Goal: Use online tool/utility: Use online tool/utility

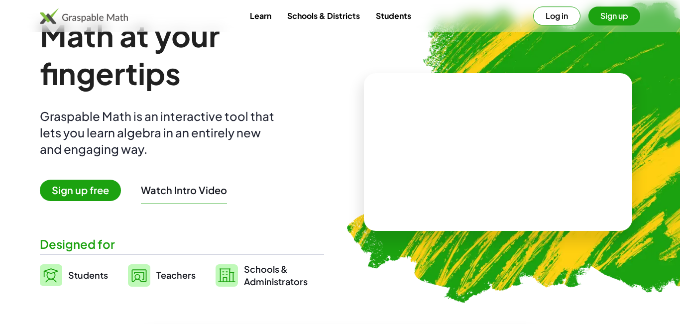
scroll to position [19, 0]
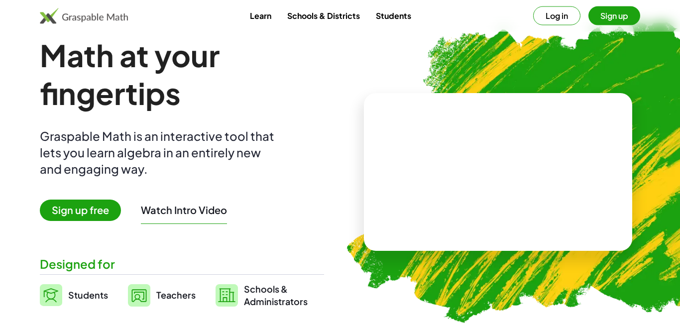
click at [523, 143] on video at bounding box center [497, 172] width 149 height 75
drag, startPoint x: 170, startPoint y: 259, endPoint x: 159, endPoint y: 257, distance: 11.2
click at [163, 258] on div "Designed for" at bounding box center [182, 264] width 284 height 16
click at [94, 293] on span "Students" at bounding box center [88, 294] width 40 height 11
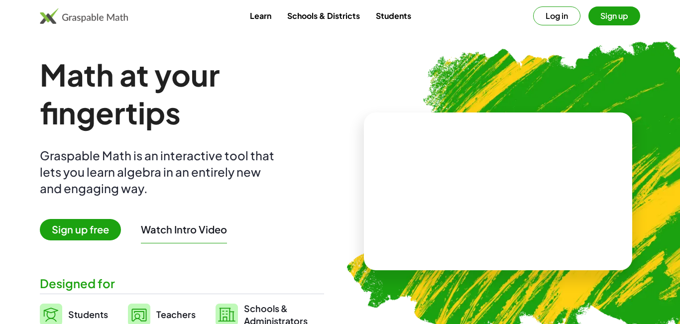
scroll to position [19, 0]
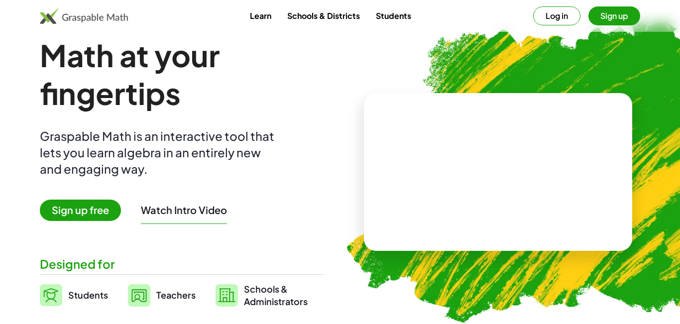
click at [108, 205] on span "Sign up free" at bounding box center [80, 209] width 81 height 21
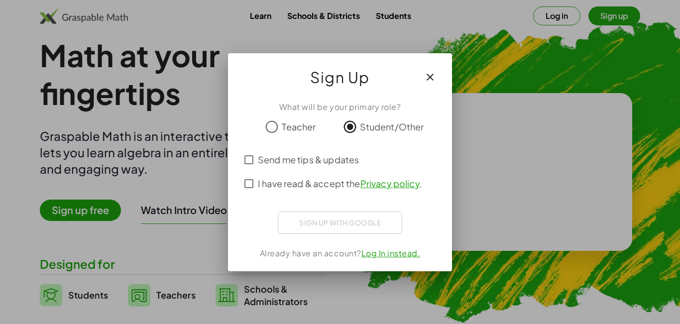
click at [427, 80] on icon "button" at bounding box center [430, 77] width 12 height 12
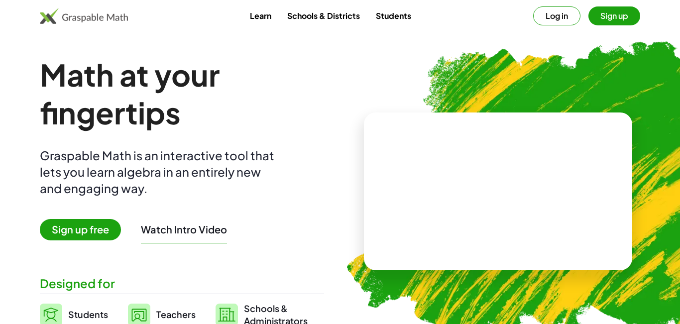
scroll to position [19, 0]
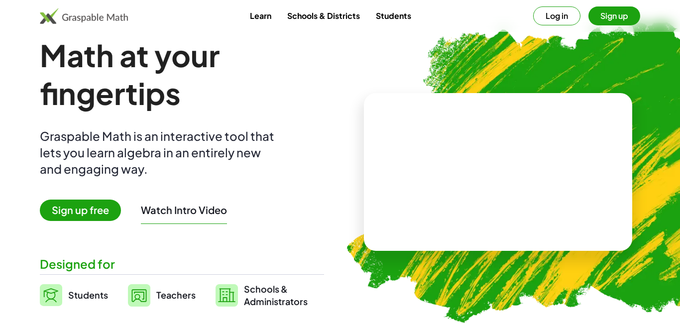
click at [398, 21] on link "Students" at bounding box center [393, 15] width 51 height 18
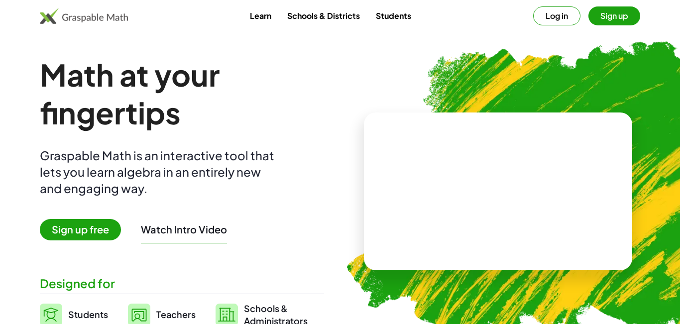
scroll to position [19, 0]
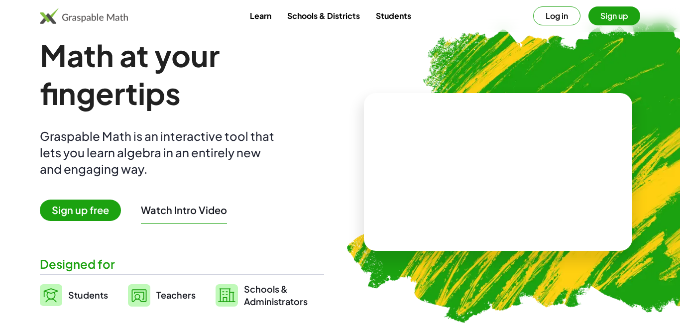
click at [578, 83] on img at bounding box center [548, 168] width 443 height 374
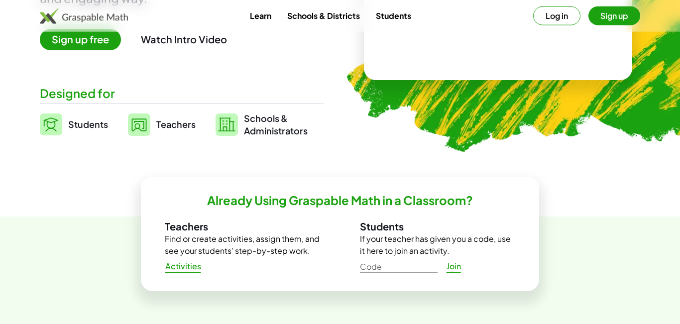
scroll to position [99, 0]
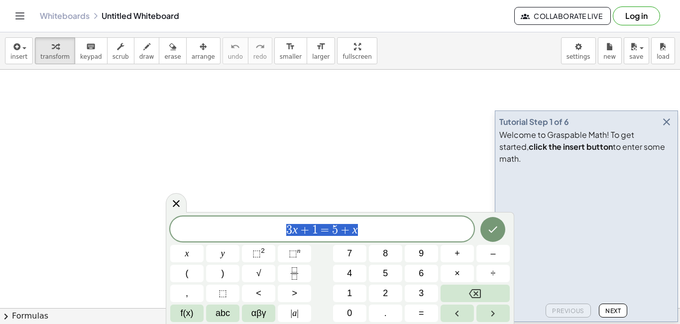
scroll to position [9, 0]
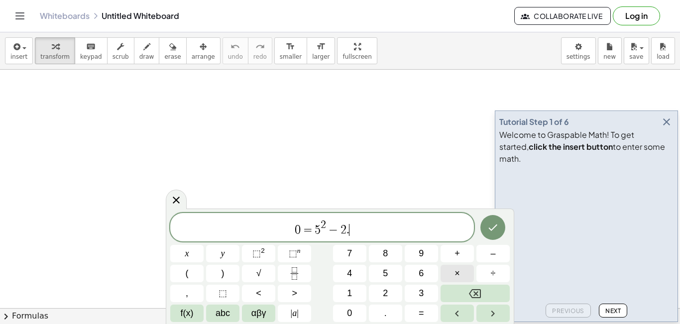
click at [466, 267] on button "×" at bounding box center [456, 273] width 33 height 17
click at [458, 271] on span "×" at bounding box center [456, 273] width 5 height 13
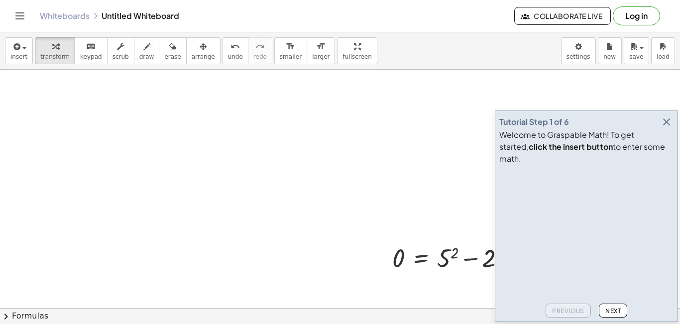
drag, startPoint x: 314, startPoint y: 195, endPoint x: 230, endPoint y: 164, distance: 89.3
click at [670, 128] on icon "button" at bounding box center [666, 122] width 12 height 12
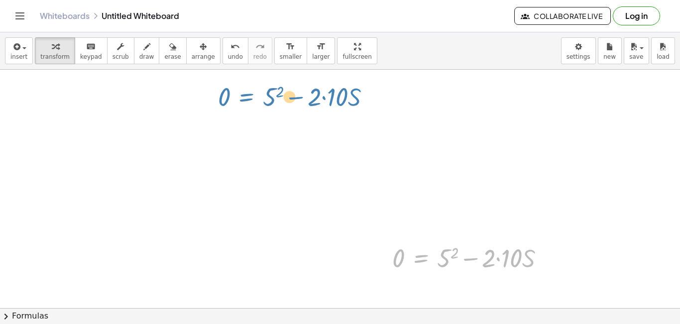
drag, startPoint x: 417, startPoint y: 259, endPoint x: 232, endPoint y: 92, distance: 249.4
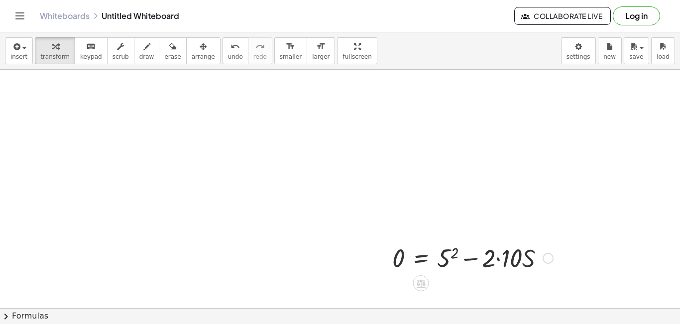
click at [430, 256] on div at bounding box center [472, 257] width 171 height 34
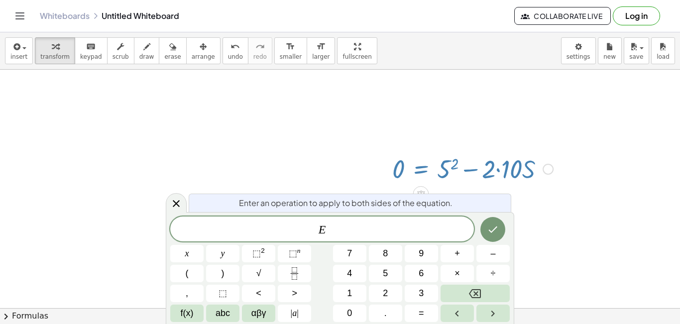
scroll to position [90, 0]
click at [414, 171] on div at bounding box center [472, 168] width 171 height 34
click at [339, 162] on div at bounding box center [340, 250] width 680 height 541
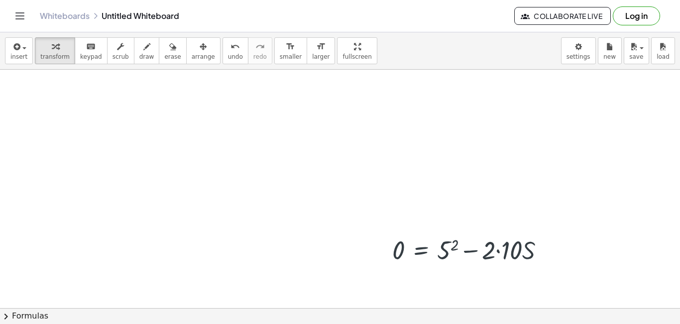
scroll to position [0, 0]
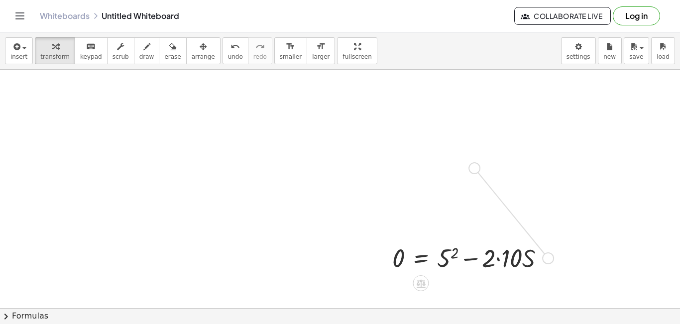
drag, startPoint x: 549, startPoint y: 260, endPoint x: 475, endPoint y: 168, distance: 118.1
drag, startPoint x: 464, startPoint y: 162, endPoint x: 379, endPoint y: 115, distance: 97.3
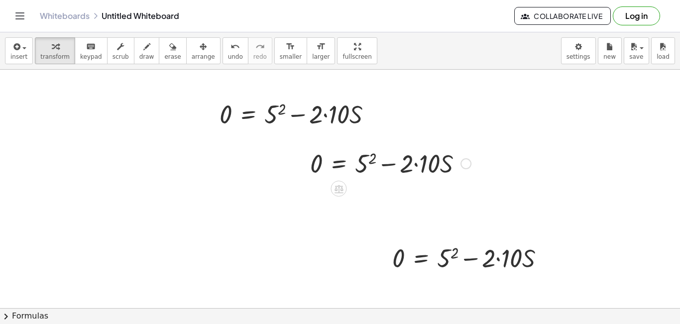
click at [398, 176] on div at bounding box center [390, 163] width 171 height 34
click at [341, 163] on div at bounding box center [390, 163] width 171 height 34
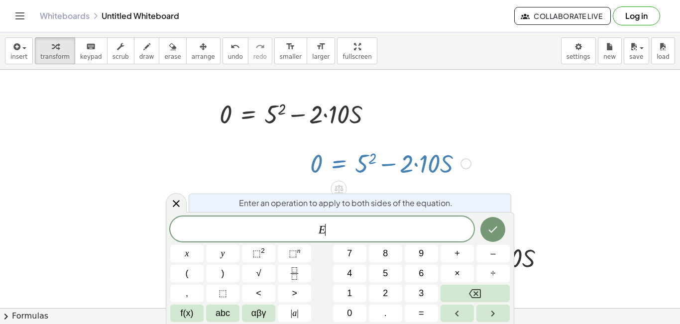
drag, startPoint x: 490, startPoint y: 132, endPoint x: 365, endPoint y: 161, distance: 128.2
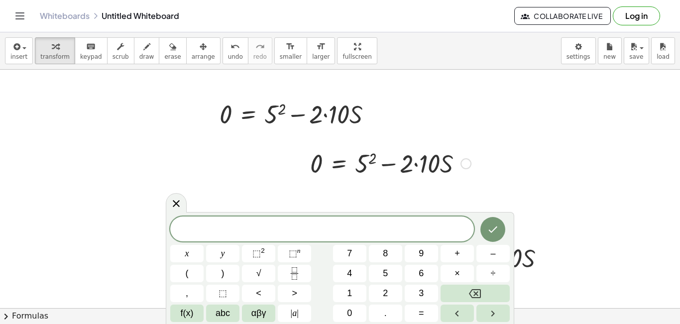
drag, startPoint x: 465, startPoint y: 119, endPoint x: 360, endPoint y: 191, distance: 126.8
click at [171, 201] on icon at bounding box center [176, 203] width 12 height 12
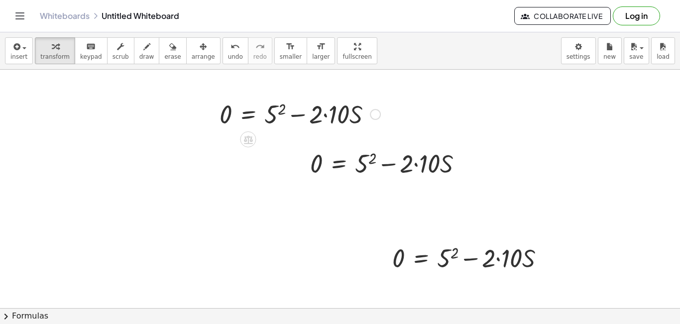
click at [276, 114] on div at bounding box center [299, 114] width 171 height 34
click at [341, 118] on div at bounding box center [302, 114] width 176 height 34
drag, startPoint x: 272, startPoint y: 112, endPoint x: 273, endPoint y: 120, distance: 8.0
click at [270, 121] on div at bounding box center [295, 114] width 162 height 34
drag, startPoint x: 304, startPoint y: 116, endPoint x: 202, endPoint y: 112, distance: 101.5
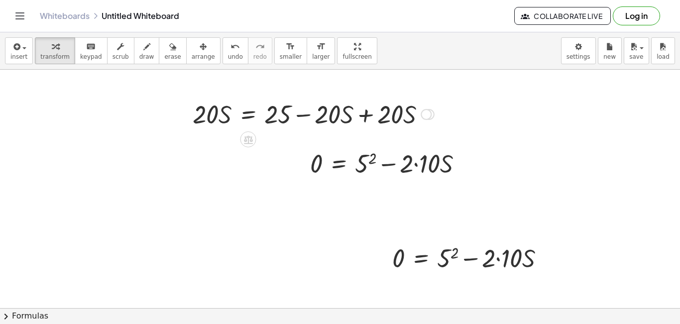
click at [365, 121] on div at bounding box center [313, 114] width 251 height 34
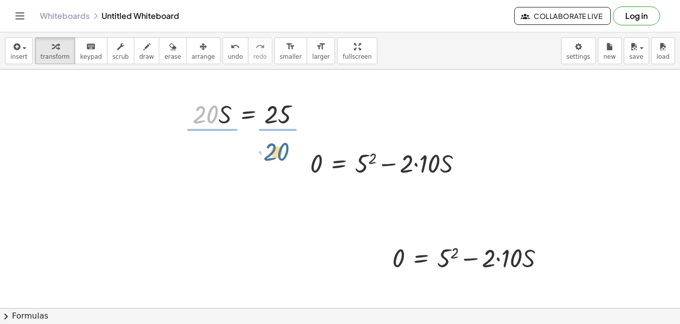
drag, startPoint x: 210, startPoint y: 116, endPoint x: 286, endPoint y: 153, distance: 84.3
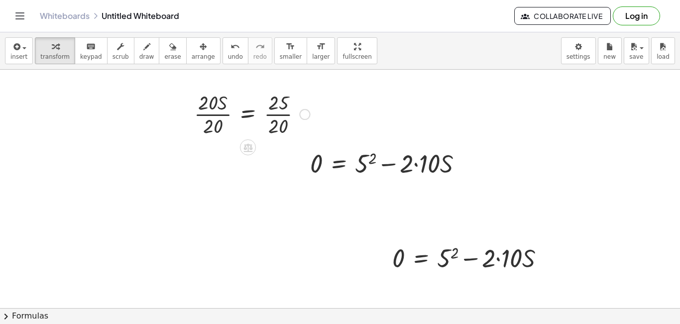
click at [212, 112] on div at bounding box center [251, 114] width 125 height 50
click at [275, 116] on div at bounding box center [263, 114] width 101 height 50
click at [278, 111] on div at bounding box center [258, 114] width 91 height 50
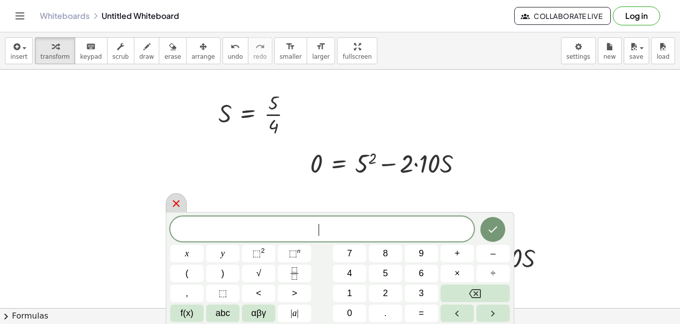
click at [183, 208] on div at bounding box center [176, 202] width 21 height 19
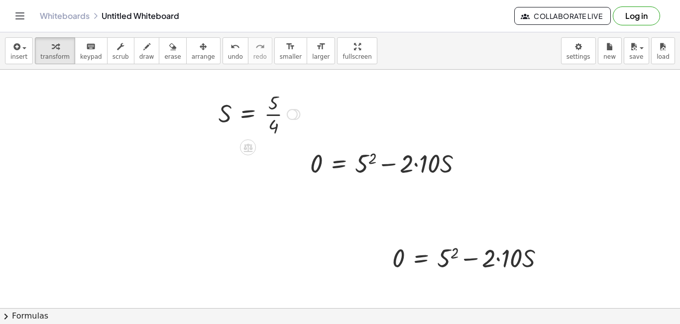
drag, startPoint x: 311, startPoint y: 139, endPoint x: 212, endPoint y: 110, distance: 103.0
click at [59, 54] on span "transform" at bounding box center [54, 56] width 29 height 7
click at [247, 119] on div at bounding box center [258, 114] width 91 height 50
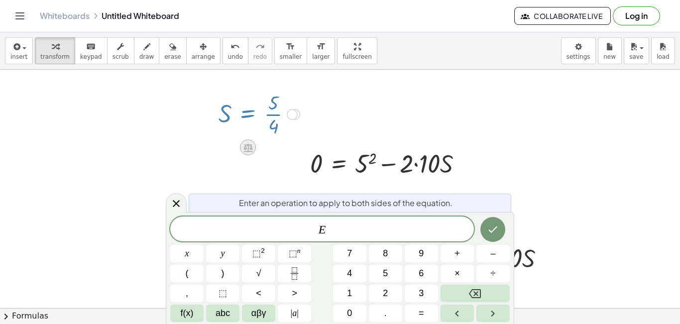
click at [250, 146] on icon at bounding box center [247, 147] width 9 height 8
click at [223, 150] on div "−" at bounding box center [228, 147] width 16 height 16
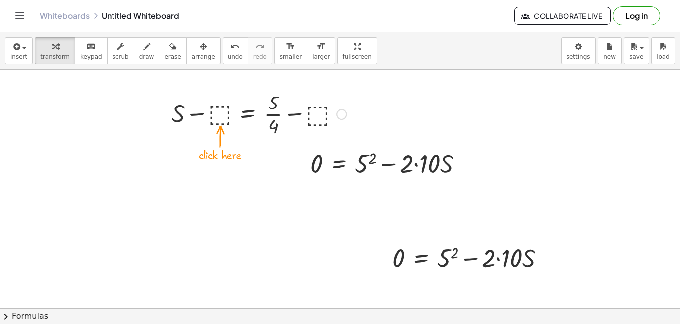
click at [252, 122] on div at bounding box center [259, 114] width 185 height 50
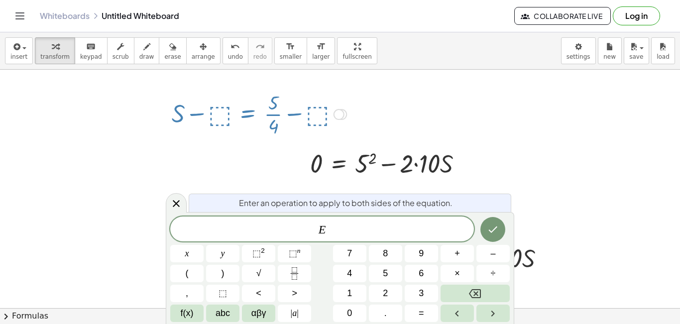
click at [249, 114] on div at bounding box center [259, 114] width 185 height 50
click at [211, 116] on div at bounding box center [259, 114] width 185 height 50
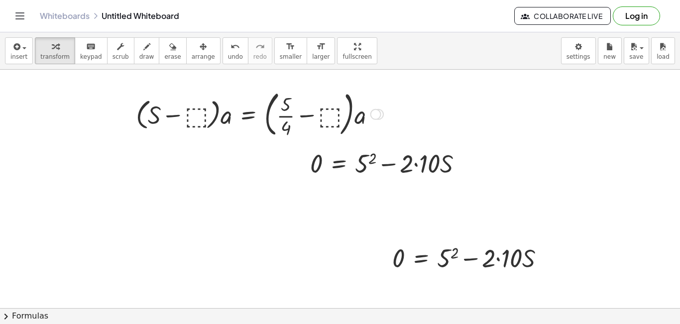
click at [241, 117] on div at bounding box center [259, 114] width 257 height 54
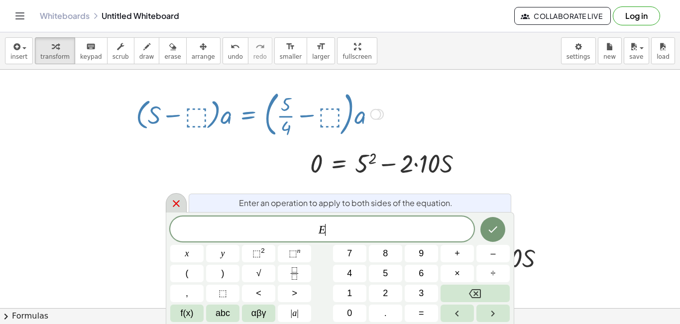
click at [177, 206] on icon at bounding box center [176, 203] width 12 height 12
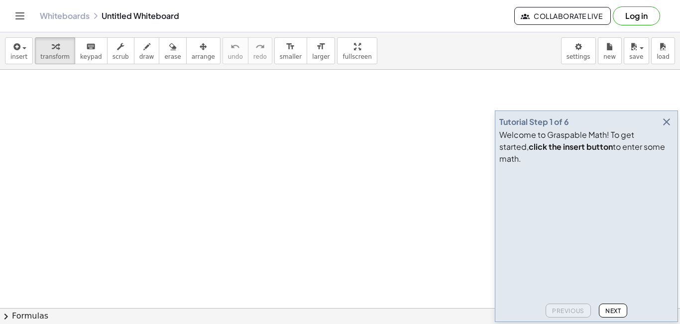
click at [662, 128] on icon "button" at bounding box center [666, 122] width 12 height 12
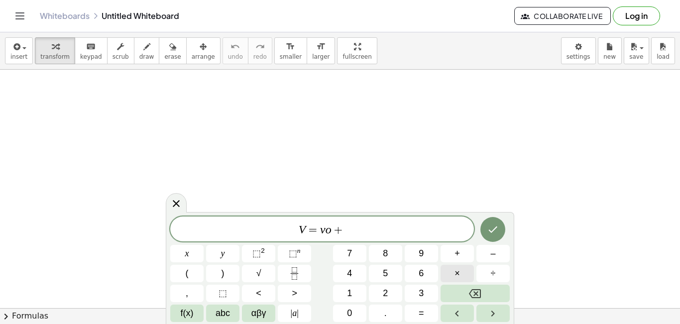
click at [452, 276] on button "×" at bounding box center [456, 273] width 33 height 17
click at [298, 233] on span "=" at bounding box center [304, 230] width 14 height 12
drag, startPoint x: 323, startPoint y: 235, endPoint x: 328, endPoint y: 242, distance: 8.9
click at [328, 242] on div "0 ​ = v o + a · t x y ⬚ 2 ⬚ n 7 8 9 + – ( ) √ 4 5 6 × ÷ , ⬚ < > 1 2 3 f(x) abc …" at bounding box center [339, 268] width 339 height 105
click at [495, 227] on icon "Done" at bounding box center [493, 229] width 12 height 12
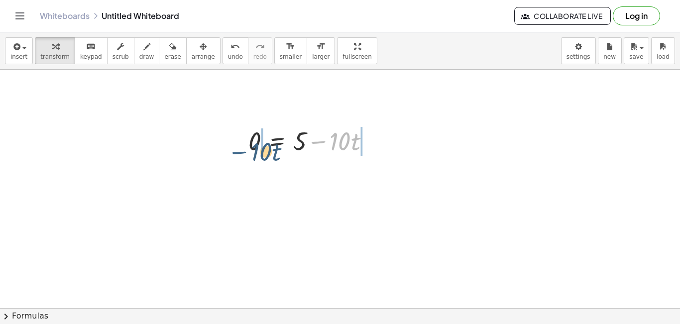
drag, startPoint x: 321, startPoint y: 140, endPoint x: 234, endPoint y: 145, distance: 86.7
click at [235, 146] on div "− · 10 · t 0 = + 5 − · 10 · t" at bounding box center [309, 140] width 152 height 39
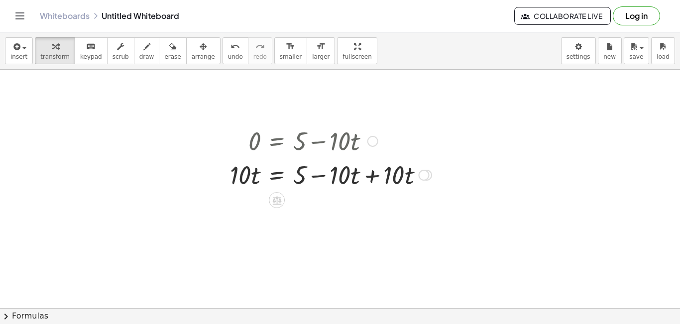
click at [375, 175] on div at bounding box center [330, 174] width 211 height 34
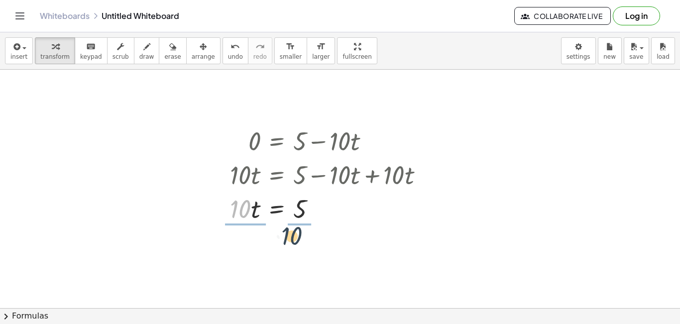
drag, startPoint x: 236, startPoint y: 217, endPoint x: 310, endPoint y: 246, distance: 79.5
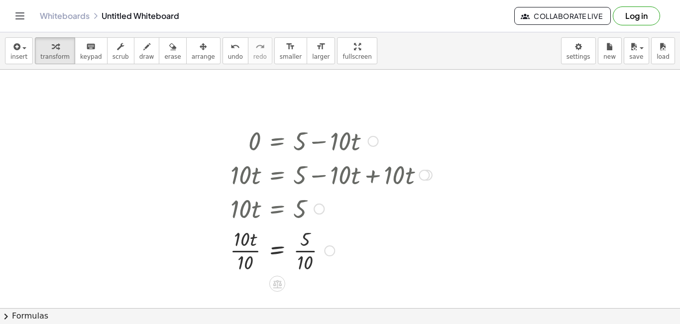
click at [250, 253] on div at bounding box center [331, 250] width 212 height 50
click at [300, 252] on div at bounding box center [330, 250] width 211 height 50
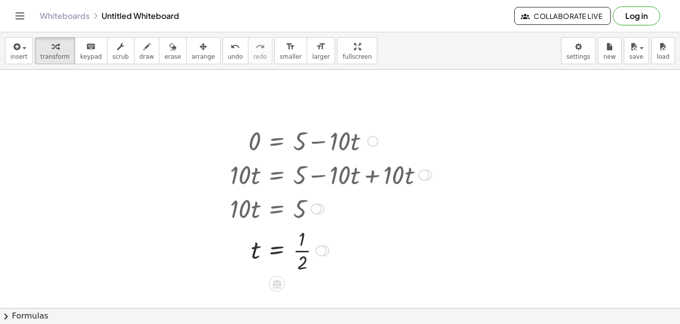
click at [391, 264] on div at bounding box center [330, 250] width 211 height 50
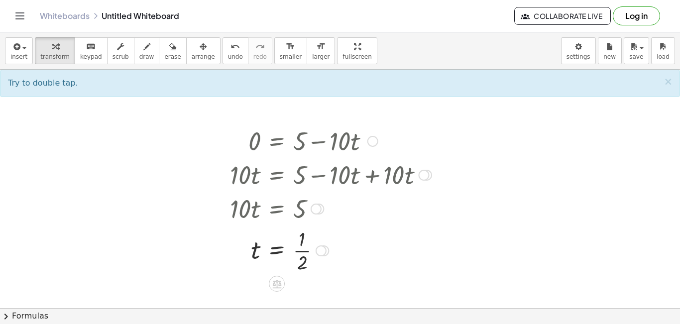
click at [365, 264] on div at bounding box center [330, 250] width 211 height 50
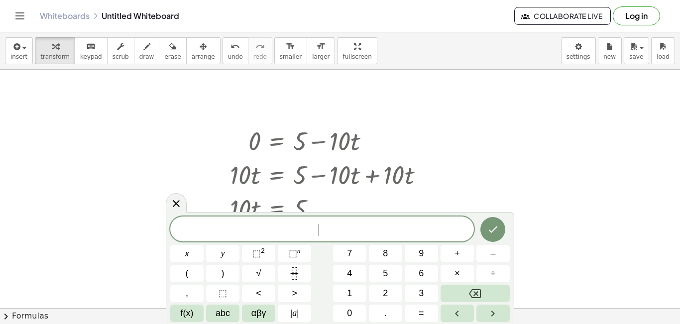
click at [331, 296] on div "​ x y ⬚ 2 ⬚ n 7 8 9 + – ( ) √ 4 5 6 × ÷ , ⬚ < > 1 2 3 f(x) abc αβγ | a | 0 . =" at bounding box center [339, 268] width 339 height 105
click at [451, 278] on button "×" at bounding box center [456, 273] width 33 height 17
click at [465, 277] on button "×" at bounding box center [456, 273] width 33 height 17
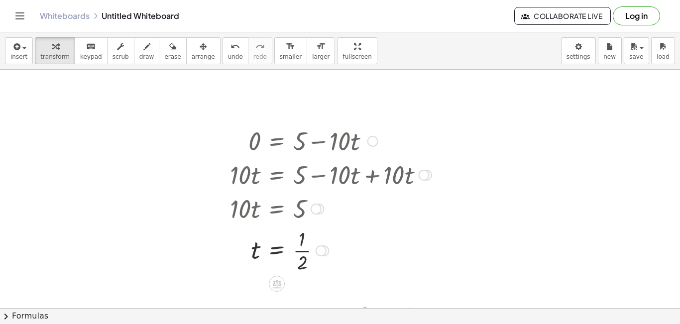
click at [376, 228] on div at bounding box center [330, 250] width 211 height 50
click at [414, 249] on div at bounding box center [330, 250] width 211 height 50
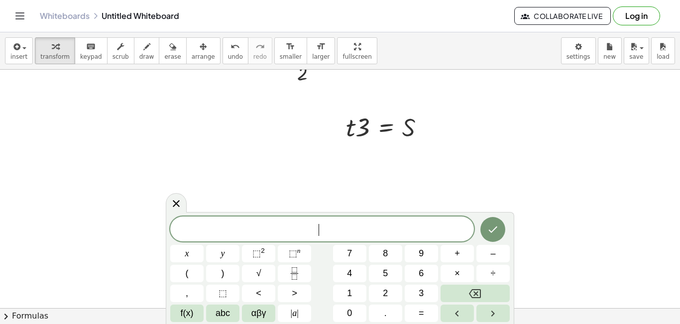
scroll to position [184, 0]
click at [416, 230] on span "​" at bounding box center [321, 230] width 303 height 14
click at [347, 130] on div at bounding box center [389, 132] width 97 height 34
click at [359, 137] on div at bounding box center [389, 132] width 97 height 34
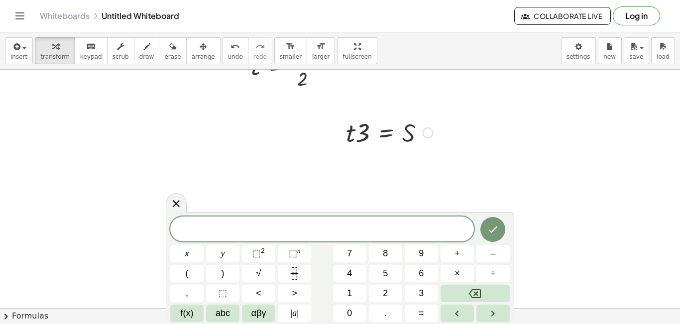
click at [359, 137] on div at bounding box center [389, 132] width 97 height 34
click at [393, 133] on div at bounding box center [389, 132] width 97 height 34
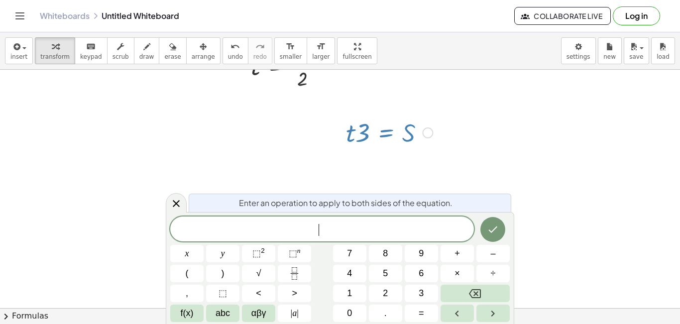
click at [387, 132] on div at bounding box center [389, 132] width 97 height 34
click at [271, 224] on span "​" at bounding box center [321, 230] width 303 height 14
click at [460, 270] on span "×" at bounding box center [456, 273] width 5 height 13
click at [321, 232] on span "=" at bounding box center [324, 230] width 14 height 12
click at [491, 236] on button "Done" at bounding box center [492, 229] width 25 height 25
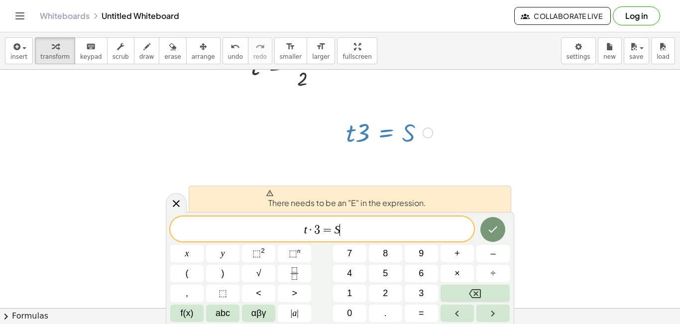
click at [356, 227] on span "t · 3 = S ​" at bounding box center [321, 230] width 303 height 14
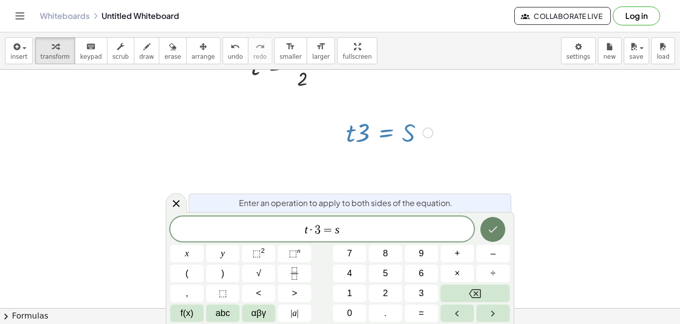
click at [492, 229] on icon "Done" at bounding box center [493, 229] width 12 height 12
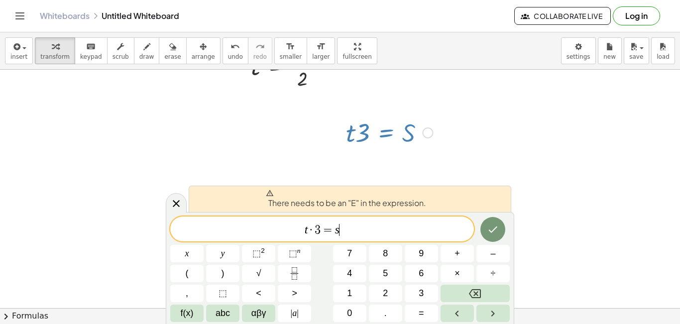
click at [372, 233] on span "t · 3 = s ​" at bounding box center [321, 230] width 303 height 14
click at [320, 236] on span "3" at bounding box center [317, 230] width 6 height 12
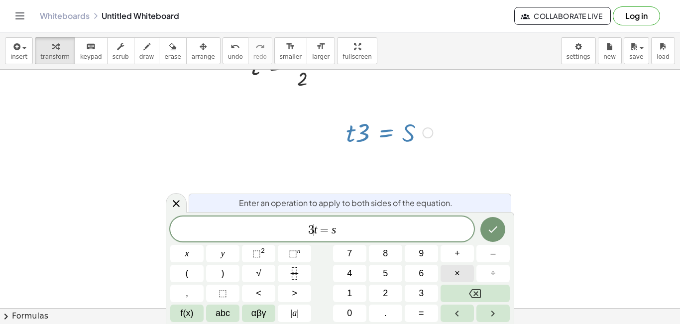
click at [454, 269] on span "×" at bounding box center [456, 273] width 5 height 13
click at [493, 233] on icon "Done" at bounding box center [493, 229] width 12 height 12
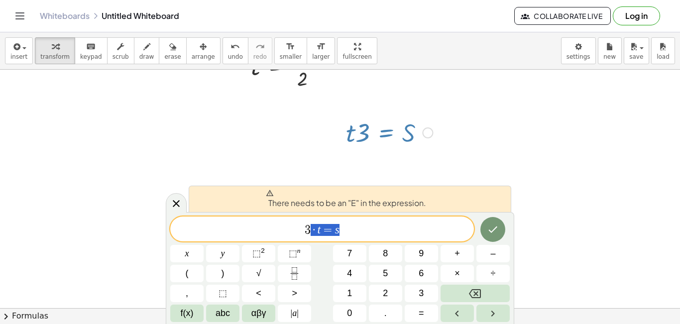
scroll to position [105, 4]
drag, startPoint x: 358, startPoint y: 228, endPoint x: 266, endPoint y: 226, distance: 91.6
click at [268, 226] on span "3 · t = s" at bounding box center [321, 230] width 303 height 14
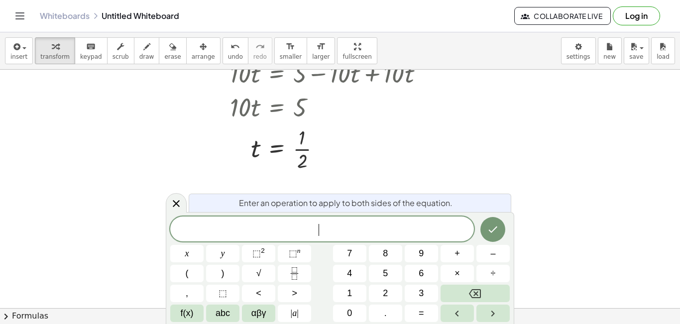
scroll to position [99, 0]
